Goal: Information Seeking & Learning: Compare options

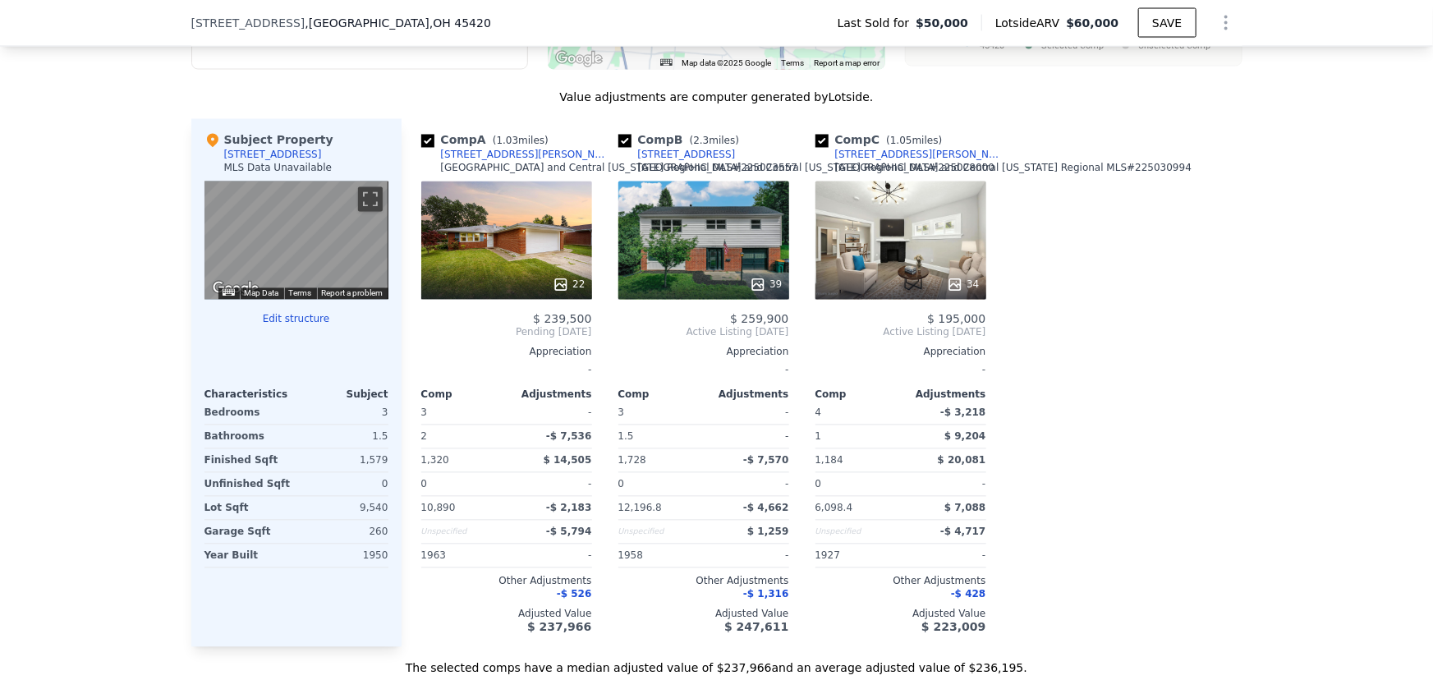
scroll to position [1636, 0]
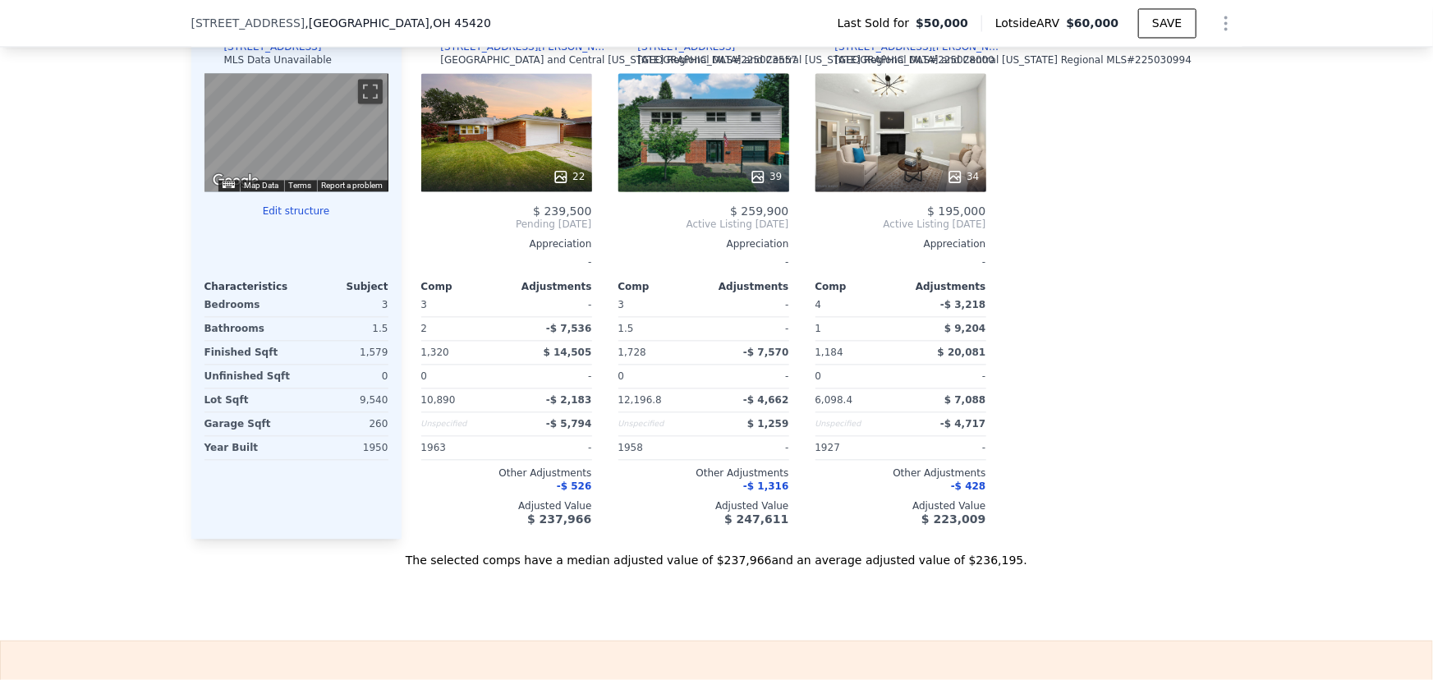
click at [164, 251] on div "We found 3 sales that match your search Filters Map Prices Modify Comp Filters …" at bounding box center [716, 106] width 1433 height 926
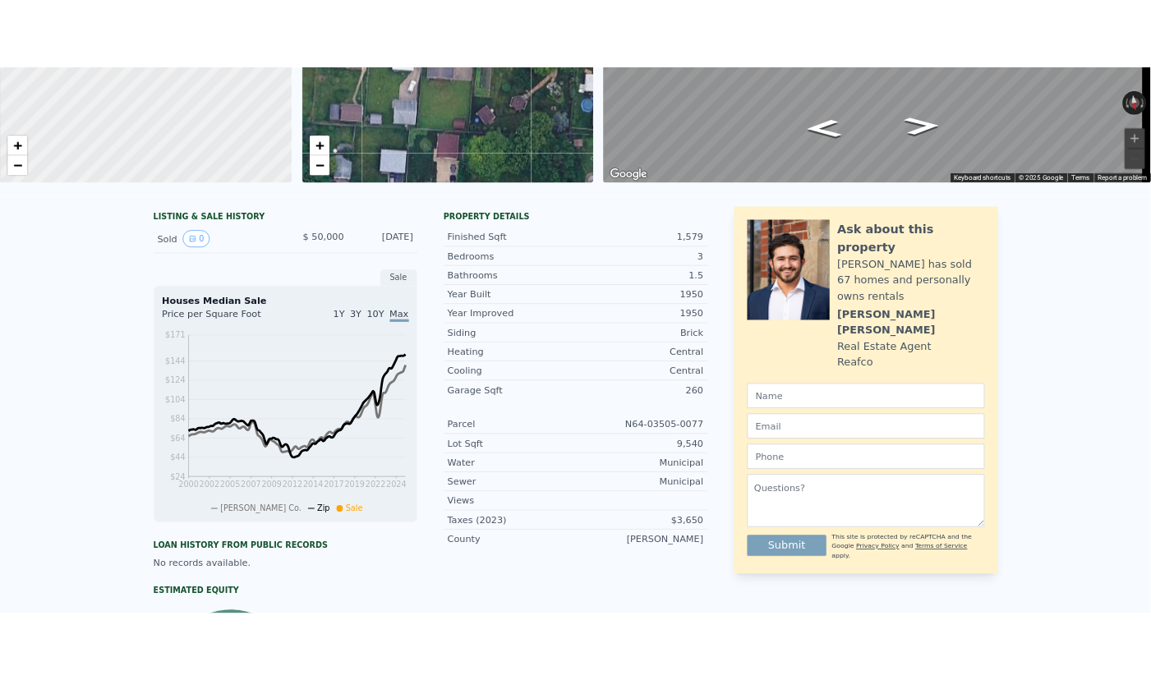
scroll to position [6, 0]
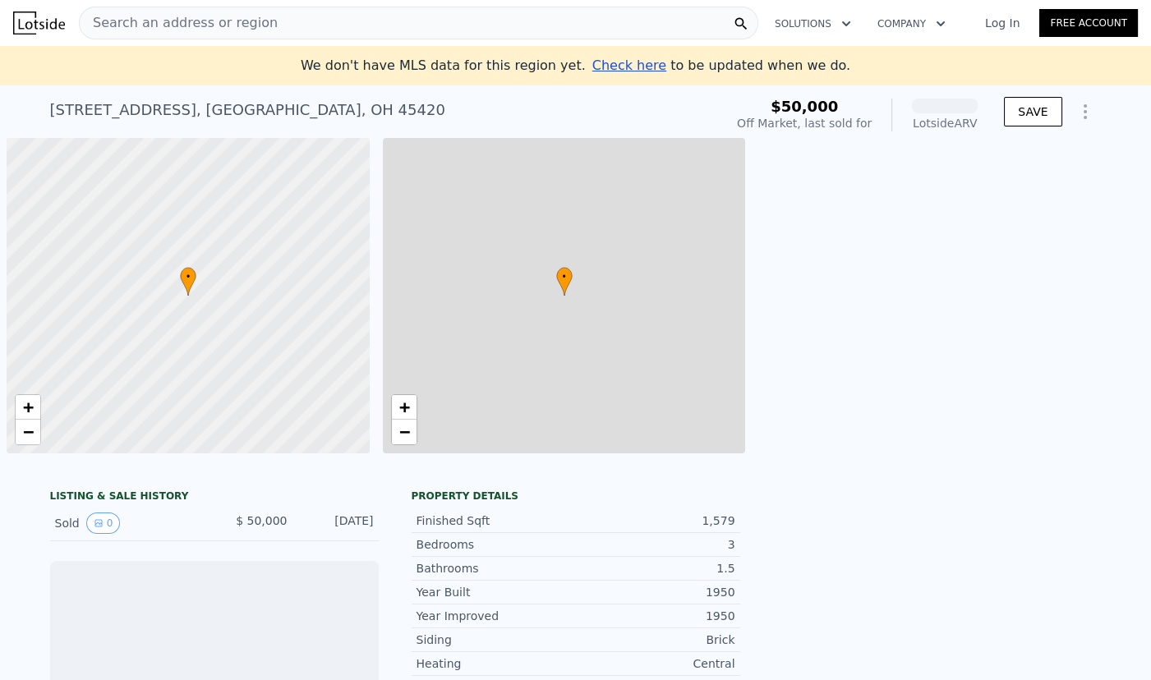
scroll to position [0, 7]
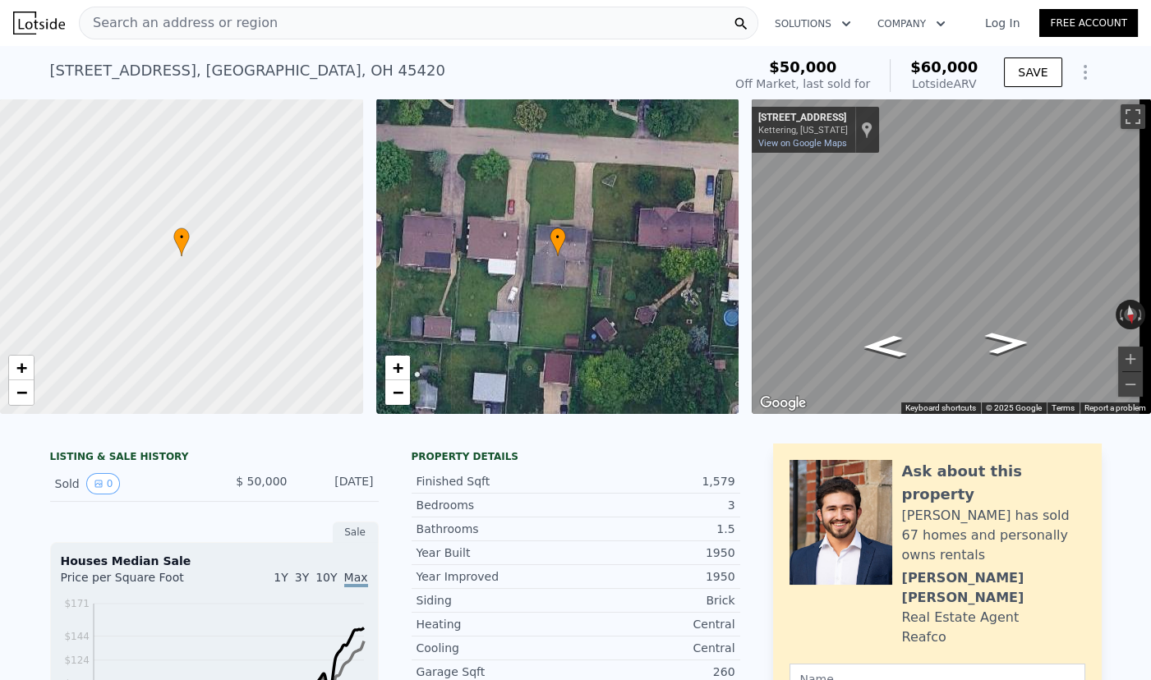
drag, startPoint x: 921, startPoint y: 67, endPoint x: 984, endPoint y: 88, distance: 66.8
click at [984, 88] on div "$50,000 Off Market, last sold for $60,000 Lotside ARV SAVE" at bounding box center [915, 76] width 372 height 46
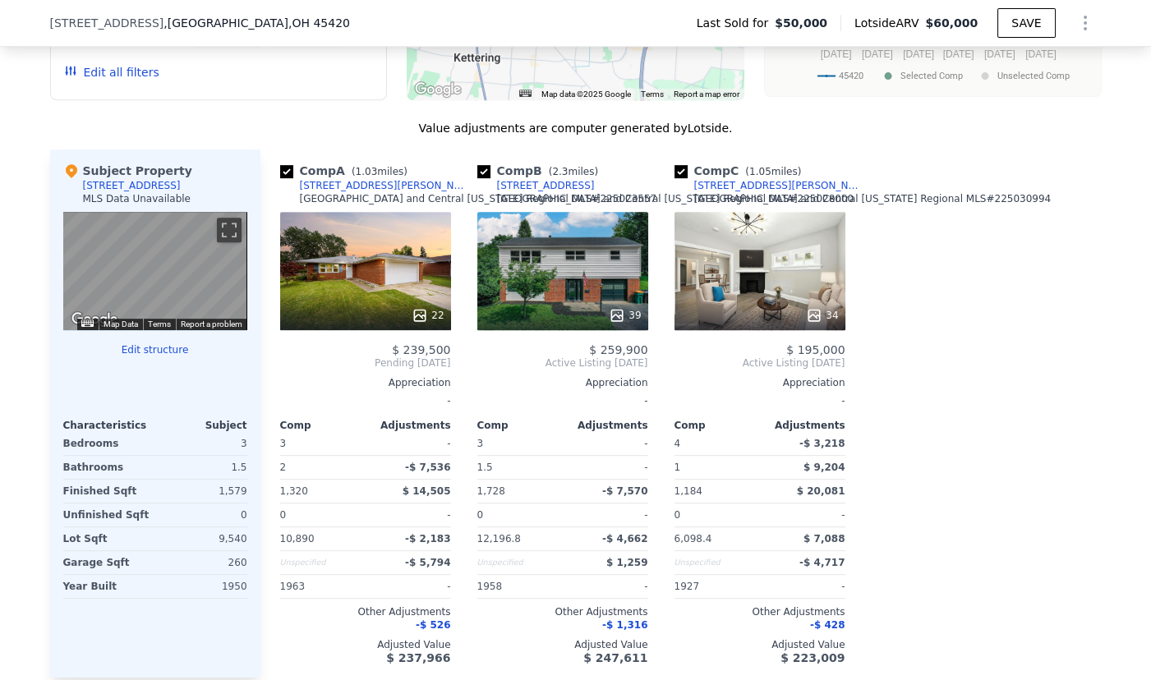
scroll to position [1413, 0]
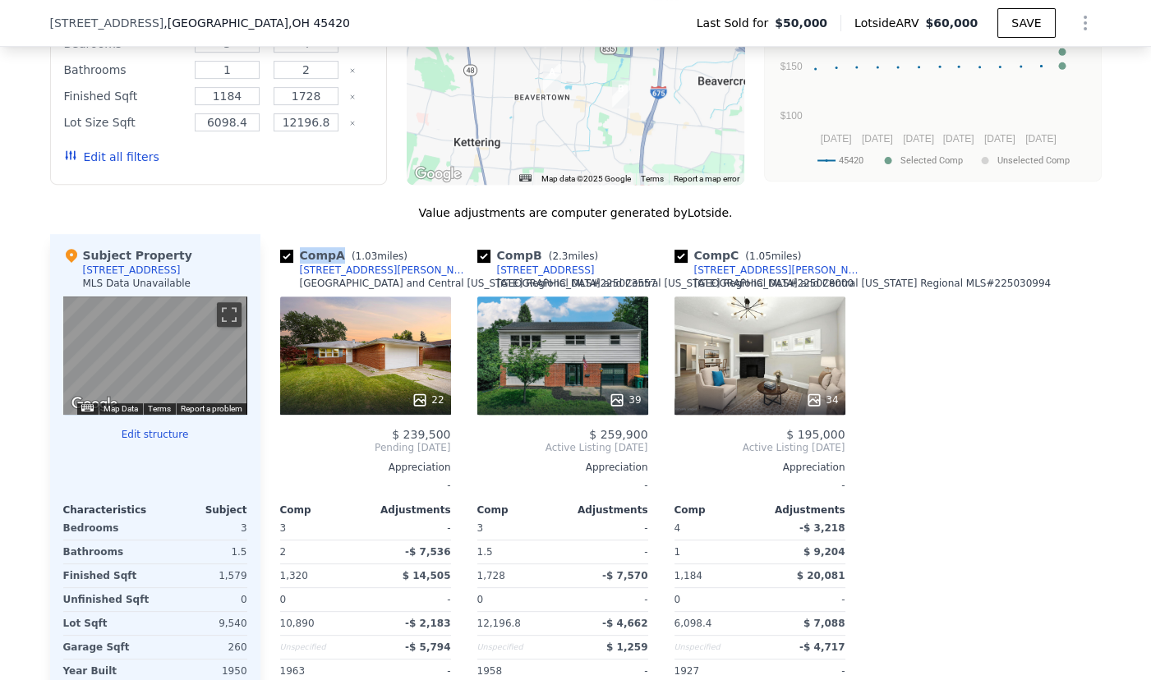
drag, startPoint x: 295, startPoint y: 266, endPoint x: 337, endPoint y: 266, distance: 41.9
click at [337, 264] on div "Comp A ( 1.03 miles)" at bounding box center [347, 255] width 134 height 16
drag, startPoint x: 393, startPoint y: 444, endPoint x: 444, endPoint y: 444, distance: 50.9
click at [444, 441] on div "$ 239,500" at bounding box center [365, 434] width 171 height 13
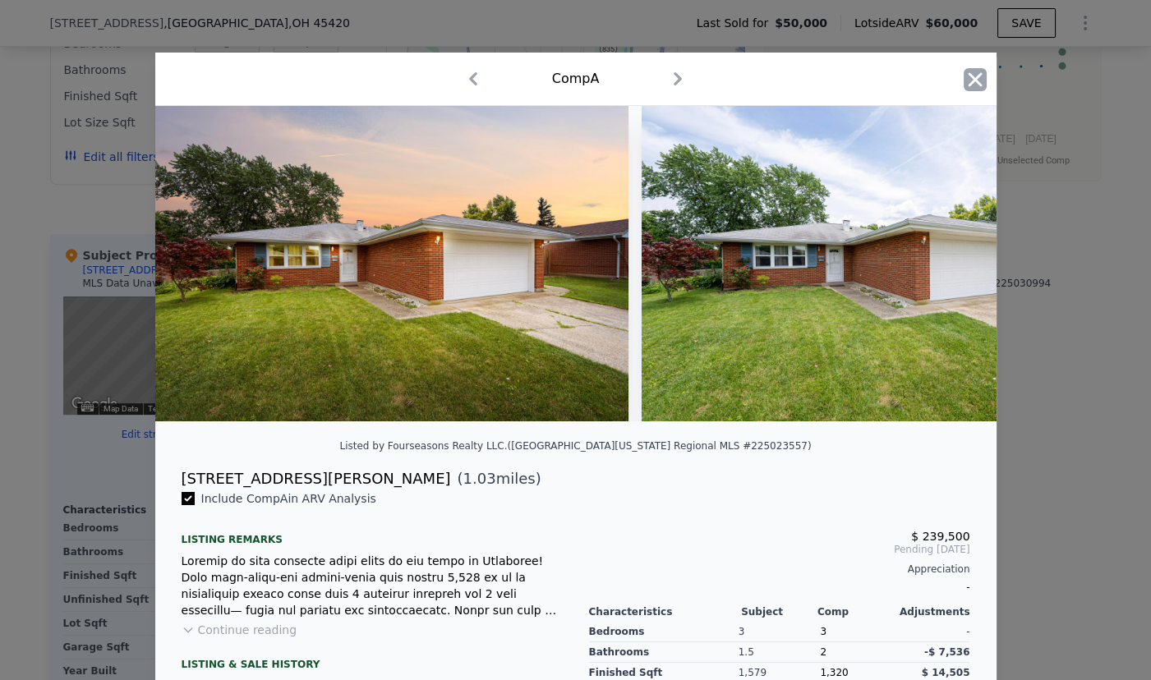
click at [968, 71] on icon "button" at bounding box center [974, 79] width 23 height 23
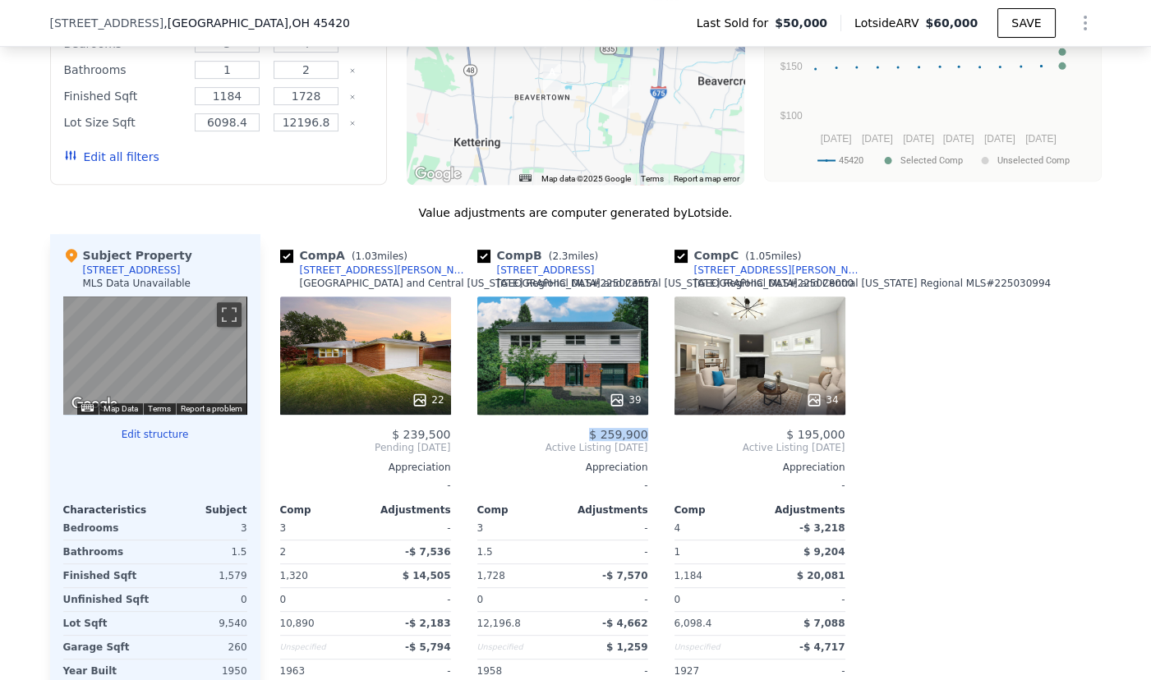
drag, startPoint x: 591, startPoint y: 446, endPoint x: 641, endPoint y: 446, distance: 50.1
click at [641, 441] on span "$ 259,900" at bounding box center [618, 434] width 58 height 13
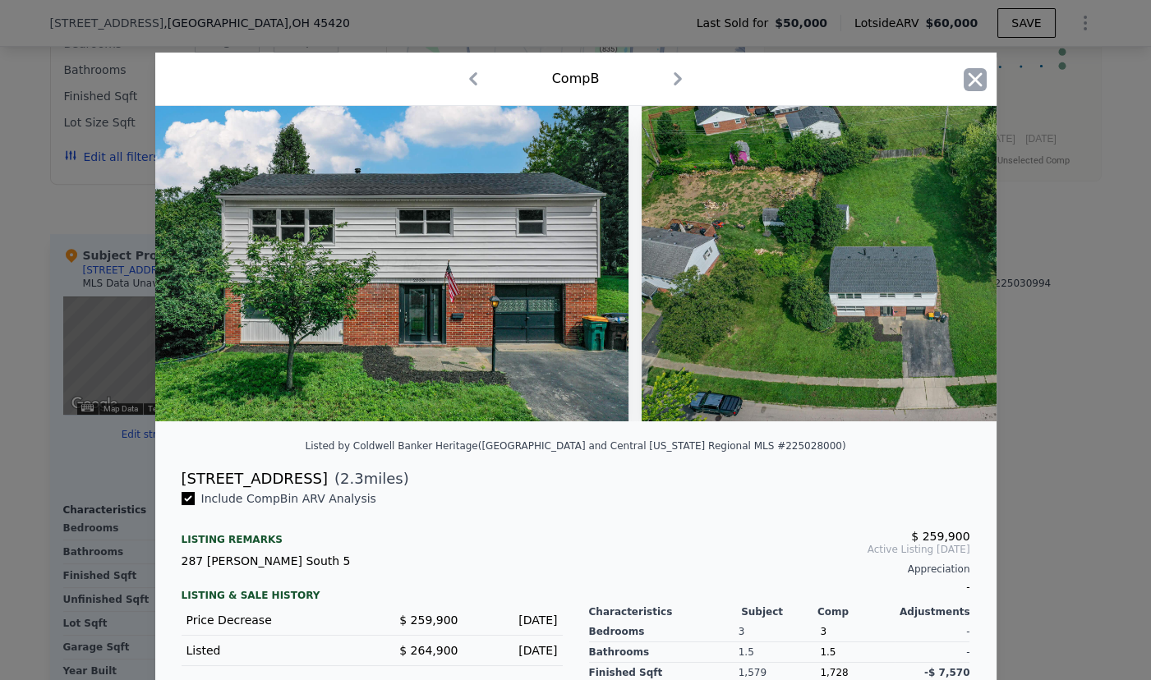
click at [970, 77] on icon "button" at bounding box center [975, 79] width 14 height 14
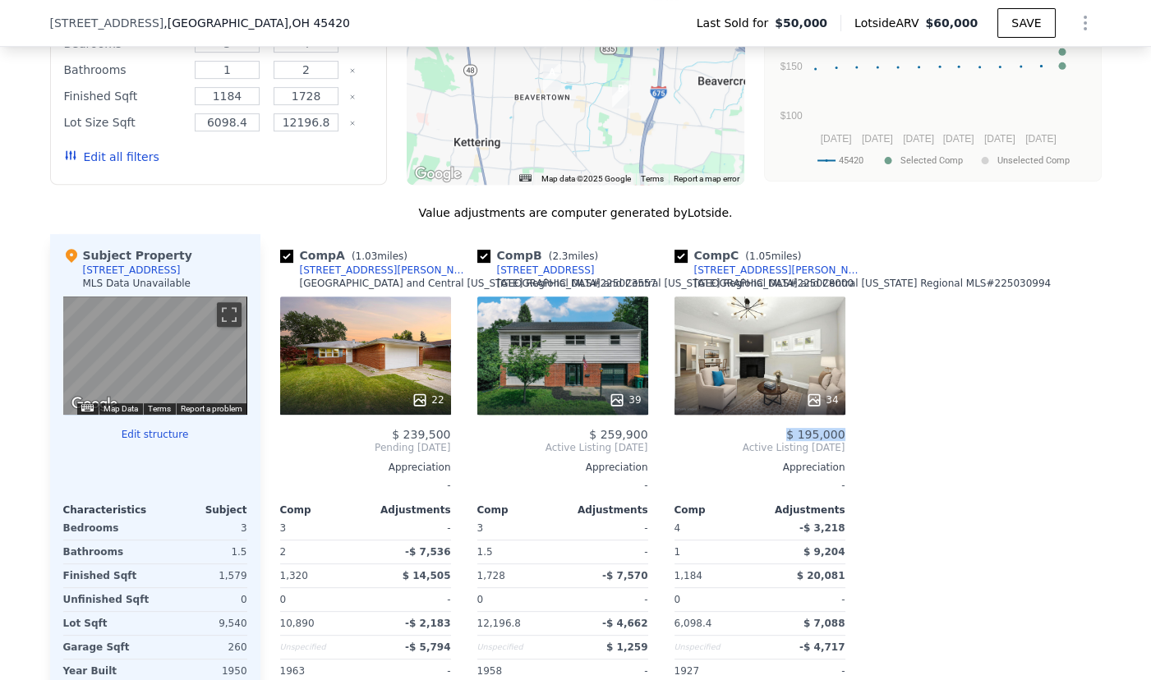
drag, startPoint x: 814, startPoint y: 445, endPoint x: 837, endPoint y: 445, distance: 23.0
click at [837, 441] on span "$ 195,000" at bounding box center [815, 434] width 58 height 13
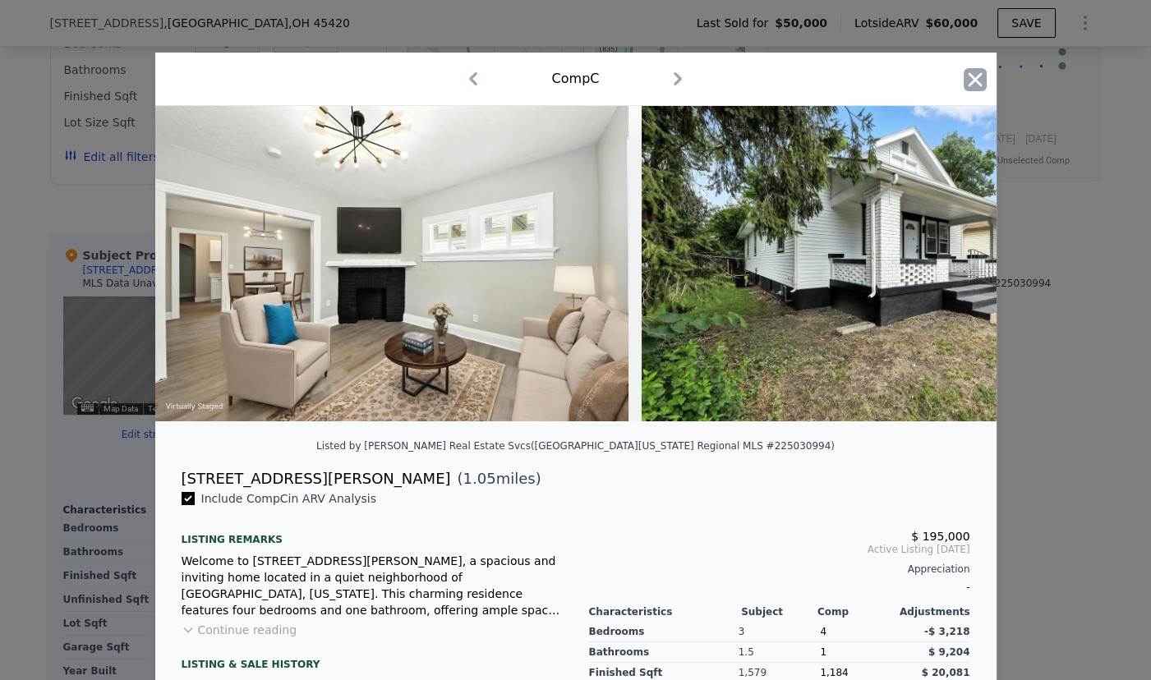
click at [968, 82] on icon "button" at bounding box center [975, 79] width 14 height 14
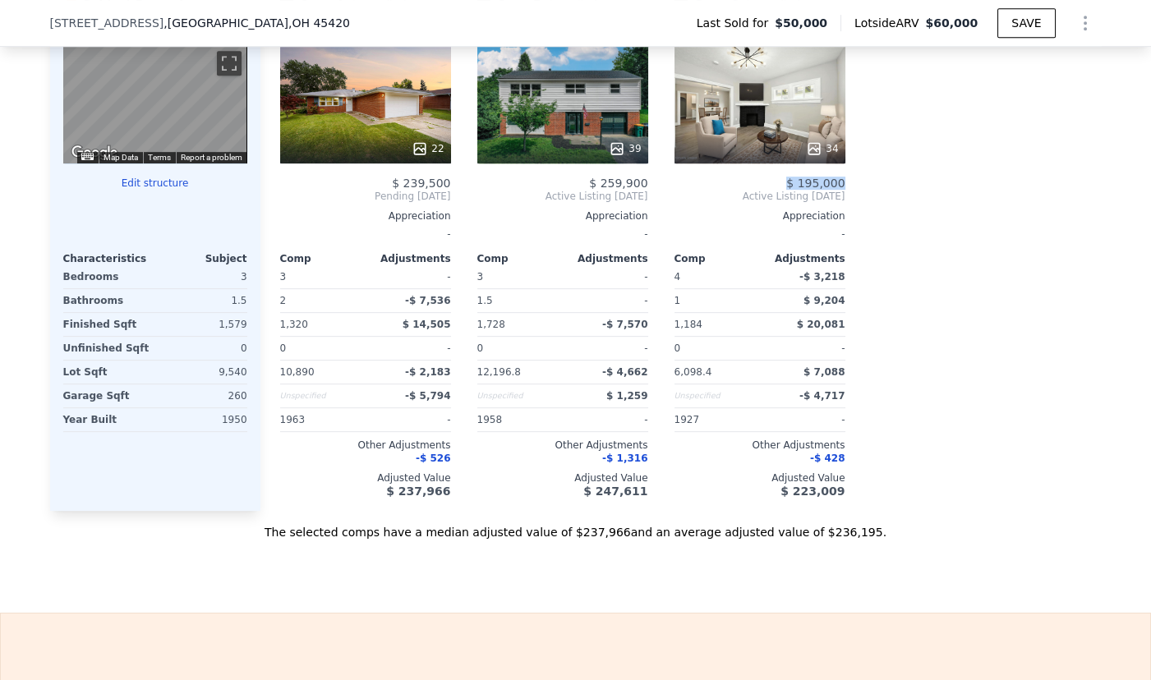
scroll to position [1636, 0]
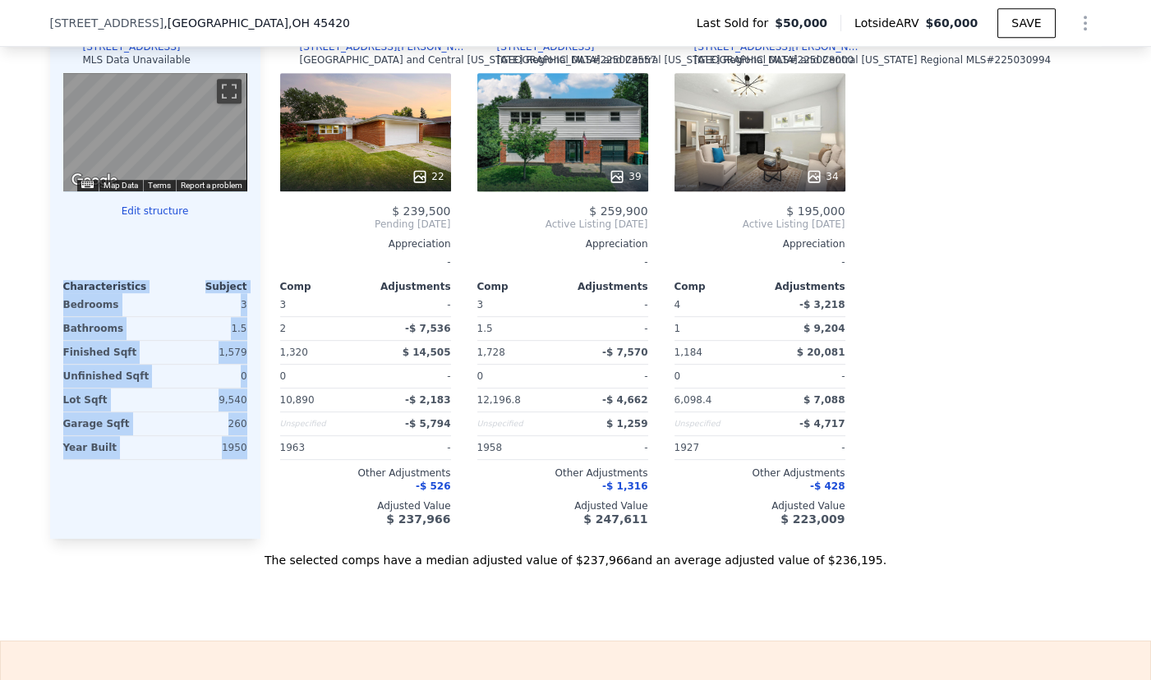
drag, startPoint x: 57, startPoint y: 290, endPoint x: 246, endPoint y: 466, distance: 258.0
click at [251, 463] on div "Subject Property [STREET_ADDRESS] MLS Data Unavailable ← Move left → Move right…" at bounding box center [155, 275] width 210 height 528
click at [198, 531] on div "Subject Property [STREET_ADDRESS] MLS Data Unavailable ← Move left → Move right…" at bounding box center [155, 275] width 210 height 528
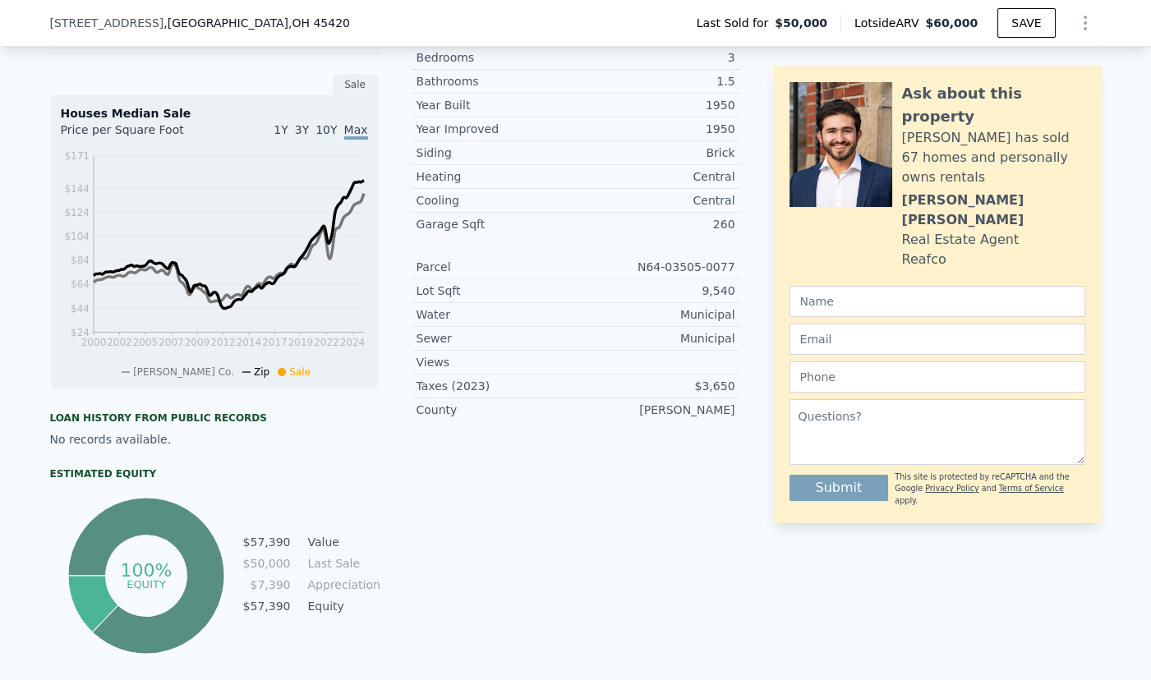
scroll to position [815, 0]
